Goal: Information Seeking & Learning: Find specific fact

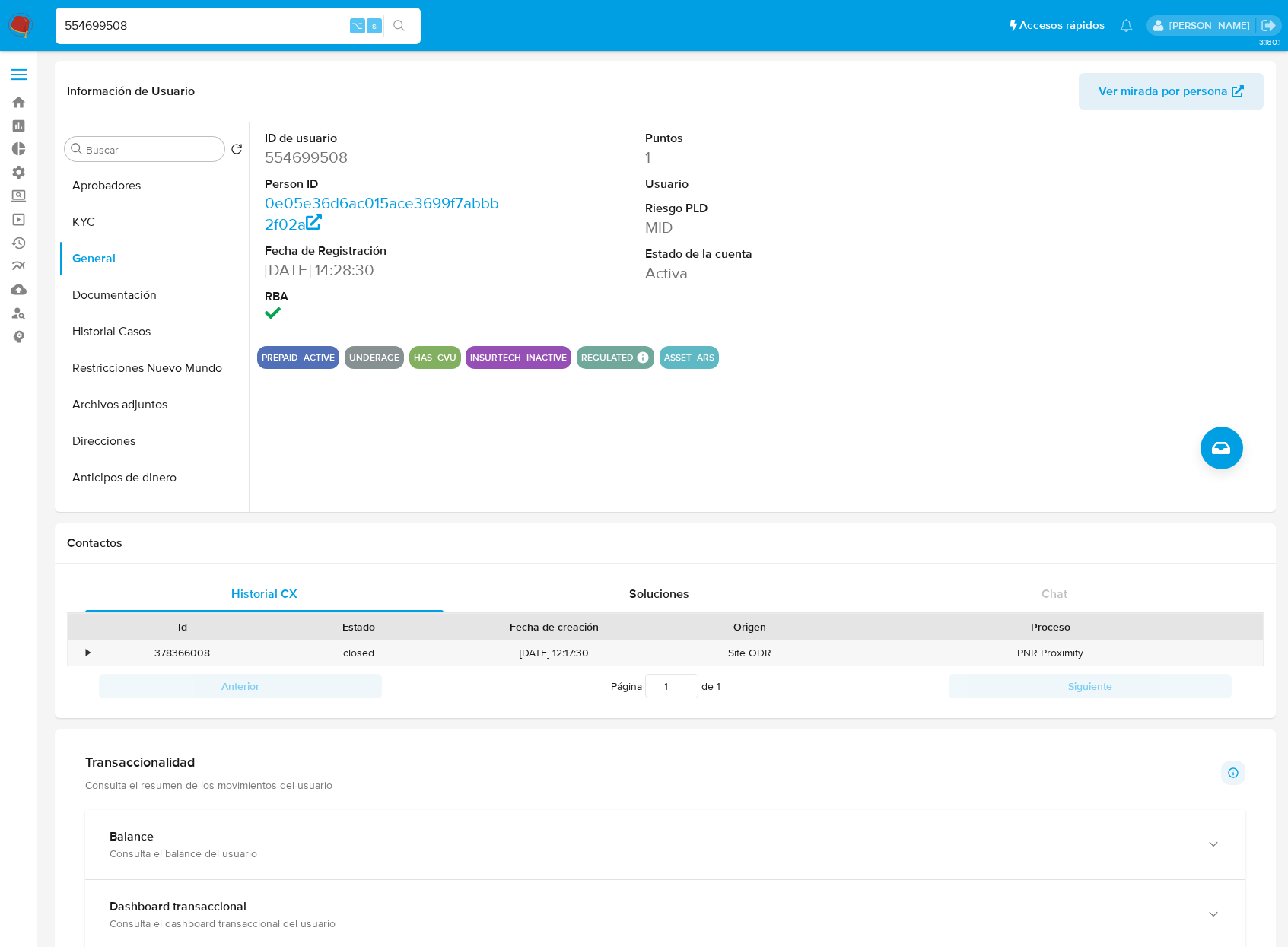
select select "10"
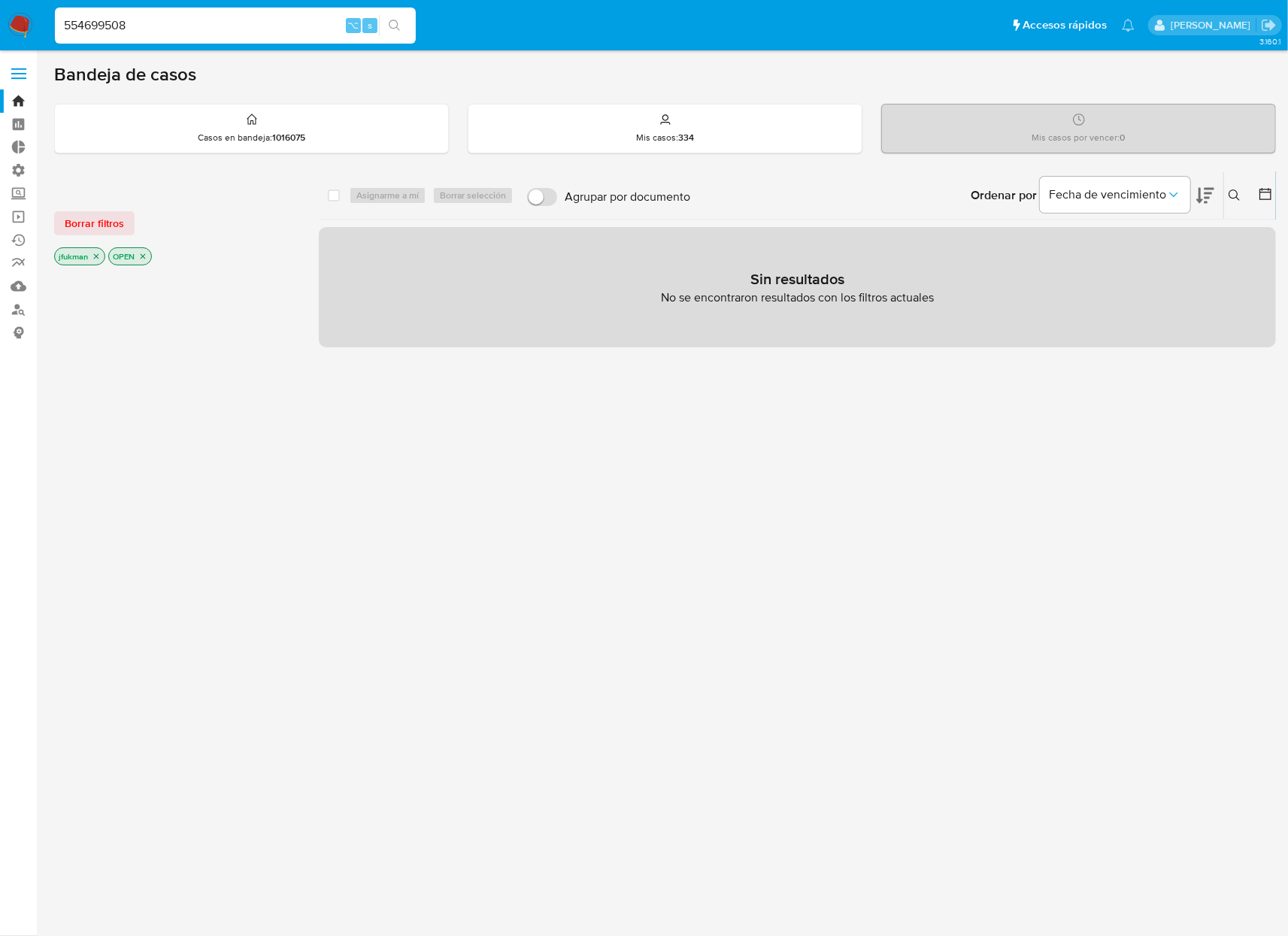
type input "554699508"
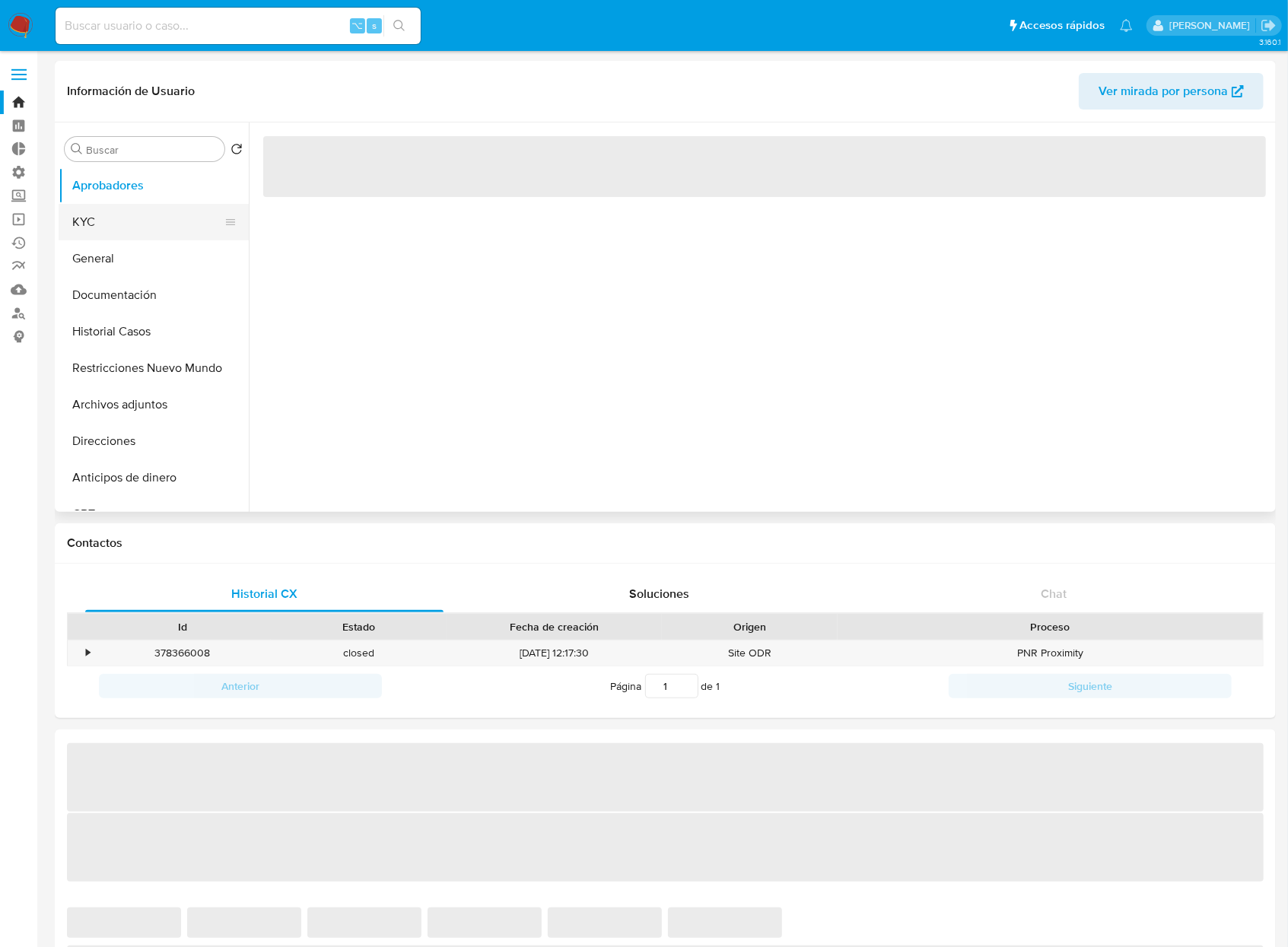
click at [143, 221] on button "KYC" at bounding box center [148, 222] width 178 height 37
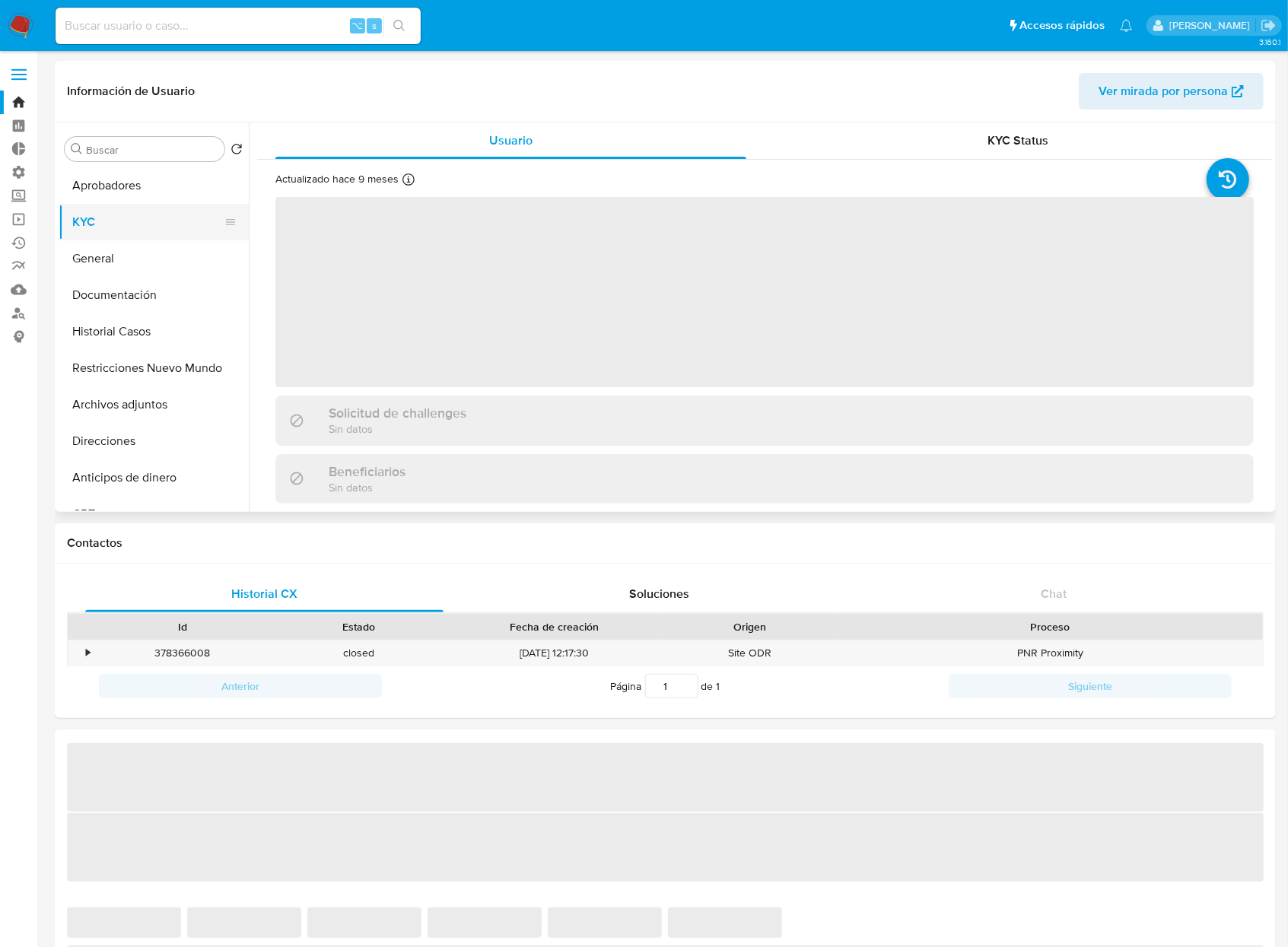
select select "10"
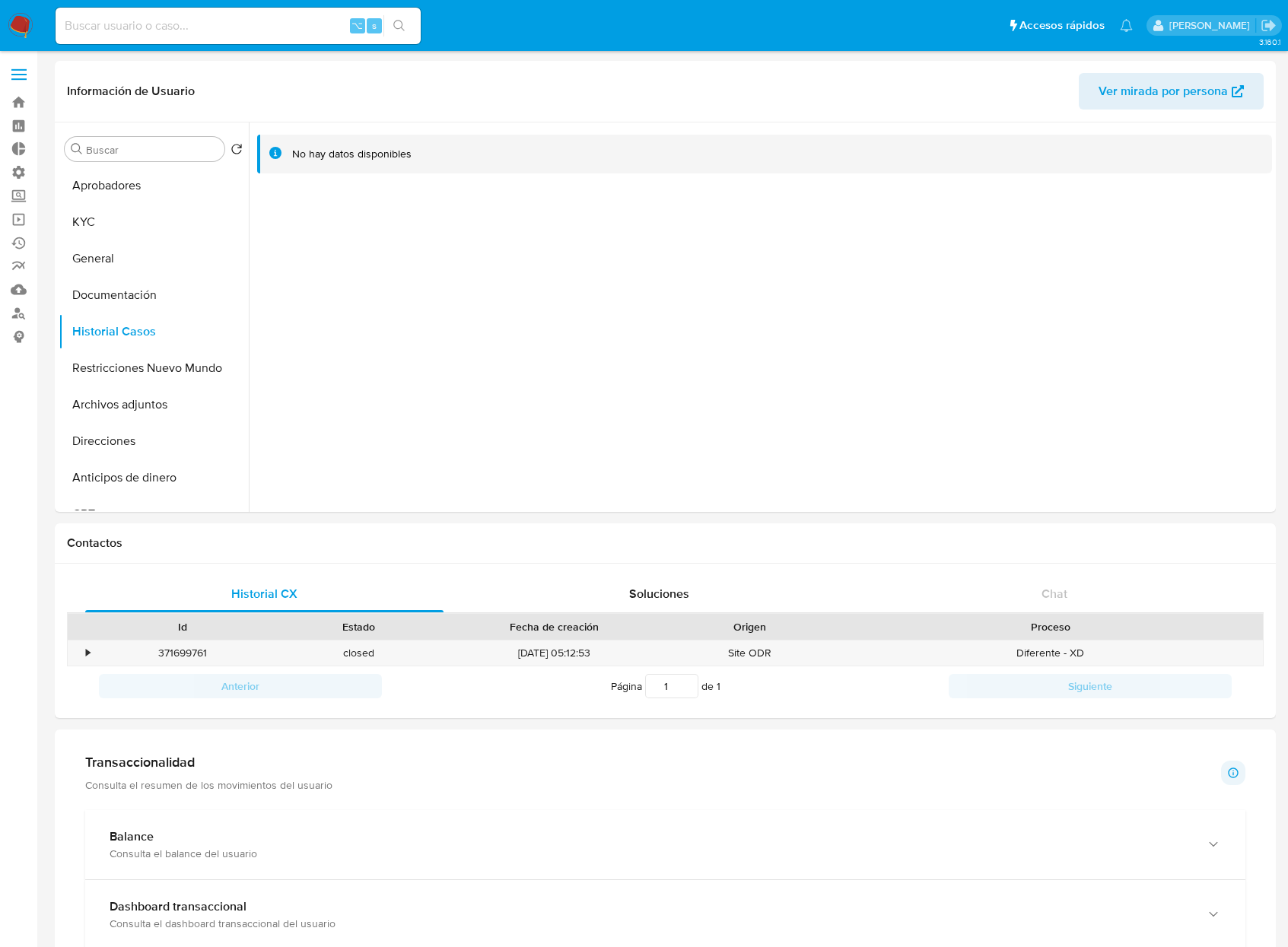
select select "10"
click at [95, 217] on button "KYC" at bounding box center [154, 222] width 191 height 37
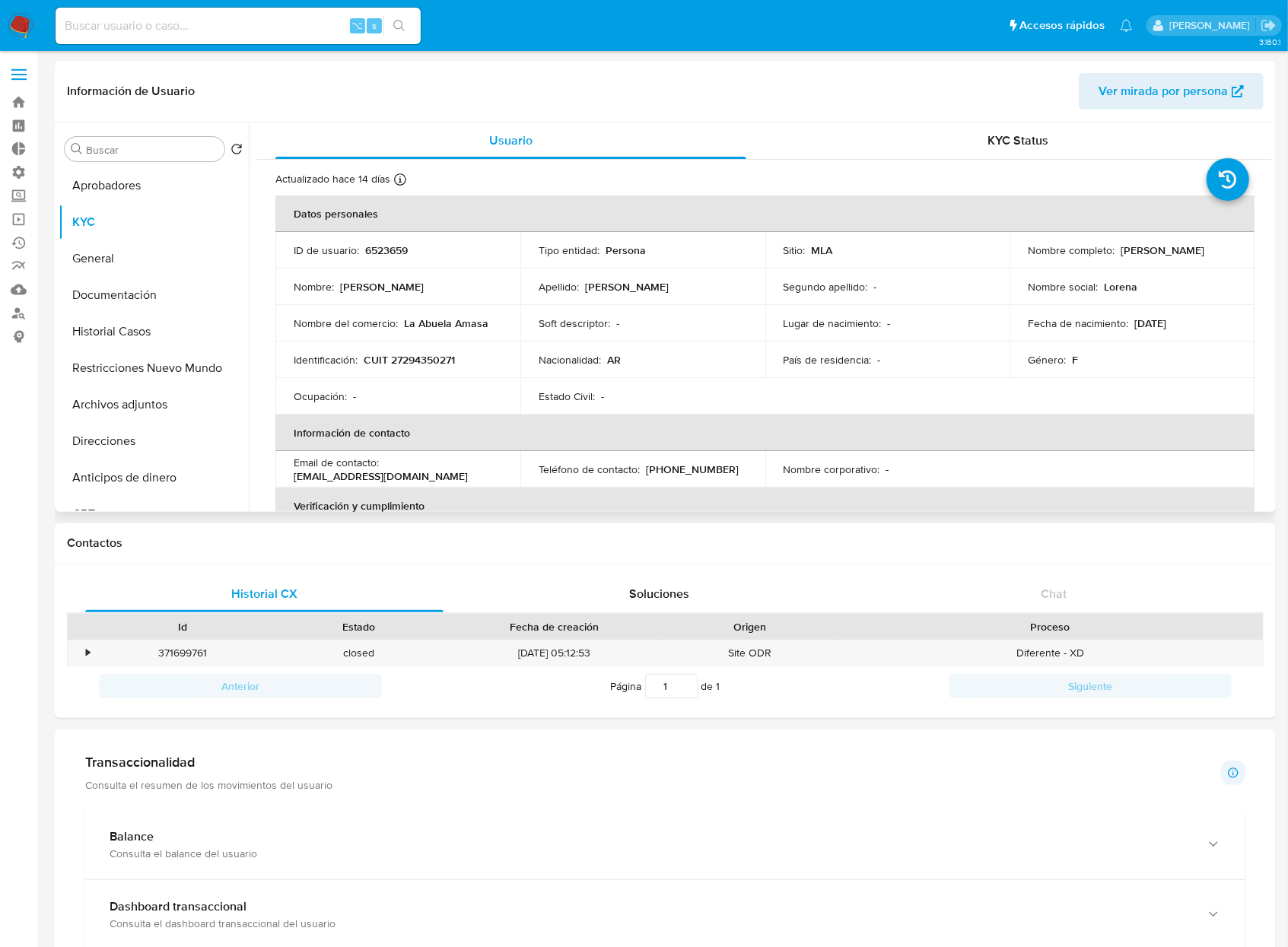
click at [1121, 257] on p "Lorena Soledad Bonfanti" at bounding box center [1162, 250] width 83 height 14
copy div "Nombre completo : Lorena Soledad Bonfanti"
click at [1095, 245] on p "Nombre completo :" at bounding box center [1071, 250] width 87 height 14
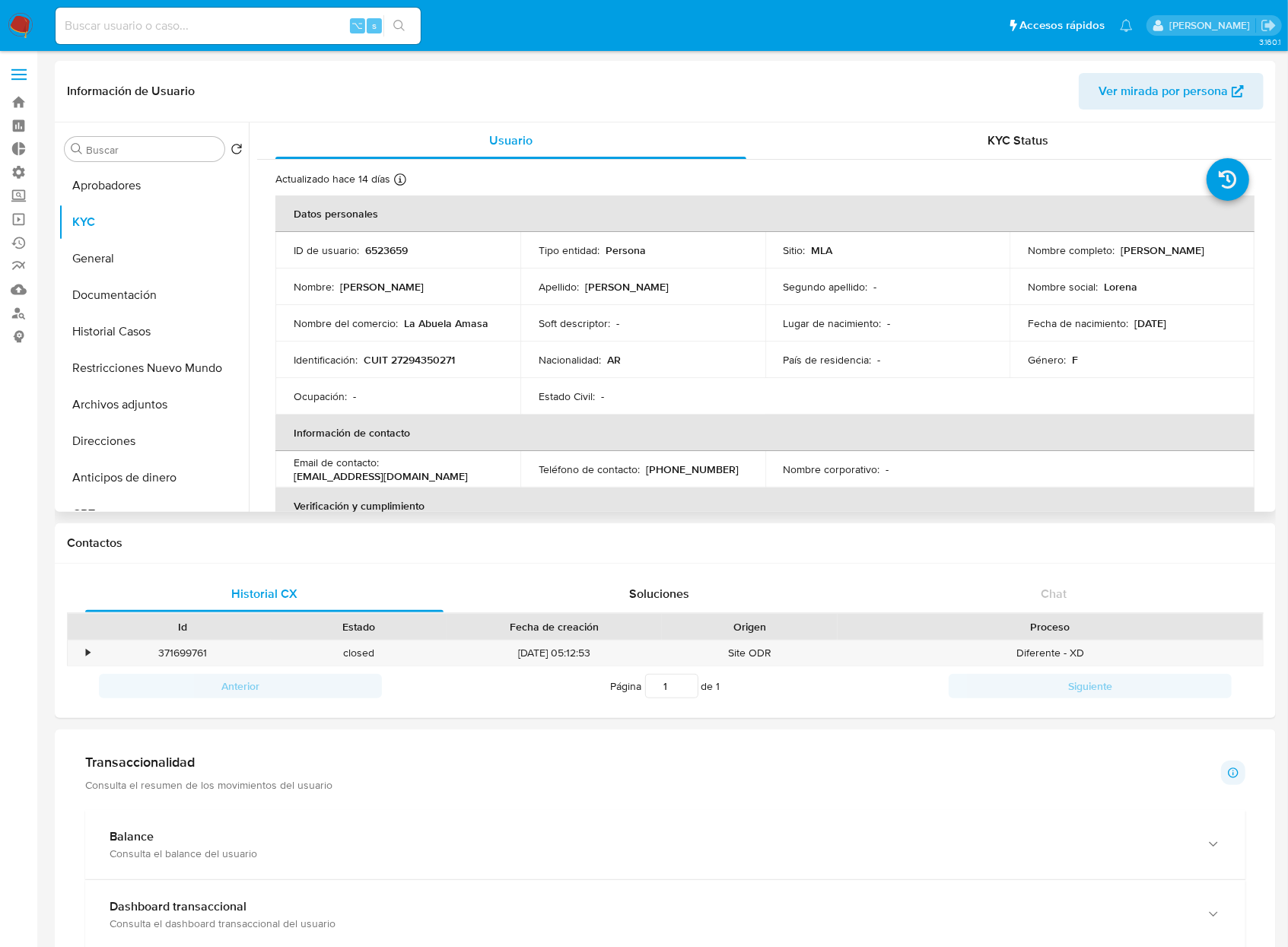
click at [1121, 257] on p "Lorena Soledad Bonfanti" at bounding box center [1162, 250] width 83 height 14
click at [1149, 257] on div "Nombre completo : Lorena Soledad Bonfanti" at bounding box center [1132, 250] width 208 height 14
drag, startPoint x: 1085, startPoint y: 259, endPoint x: 1020, endPoint y: 264, distance: 65.2
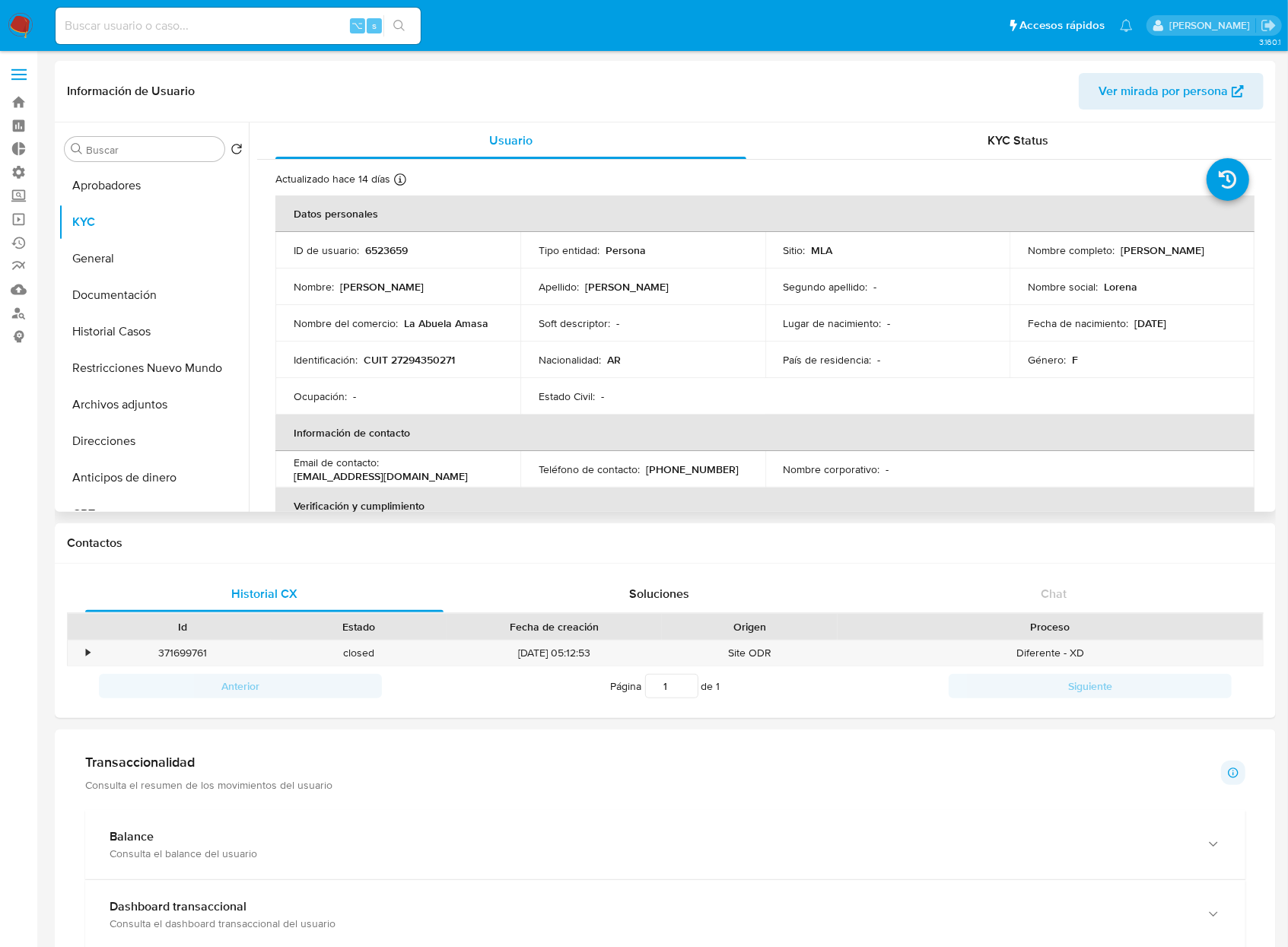
click at [1020, 264] on td "Nombre completo : Lorena Soledad Bonfanti" at bounding box center [1132, 250] width 245 height 37
